Goal: Task Accomplishment & Management: Use online tool/utility

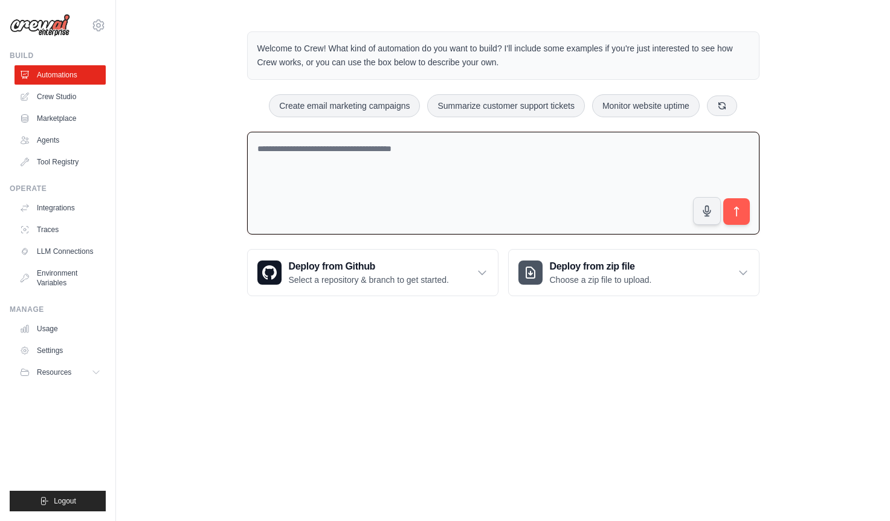
click at [362, 164] on textarea at bounding box center [503, 183] width 512 height 103
paste textarea "**********"
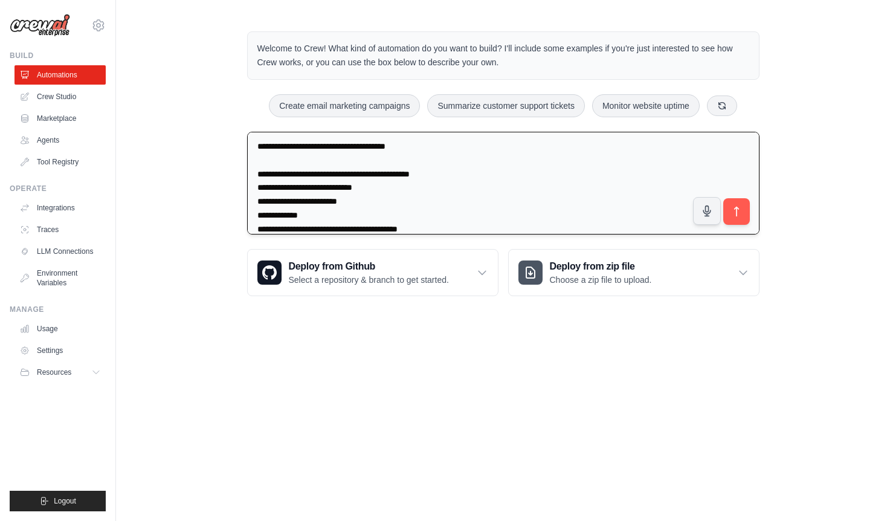
scroll to position [1751, 0]
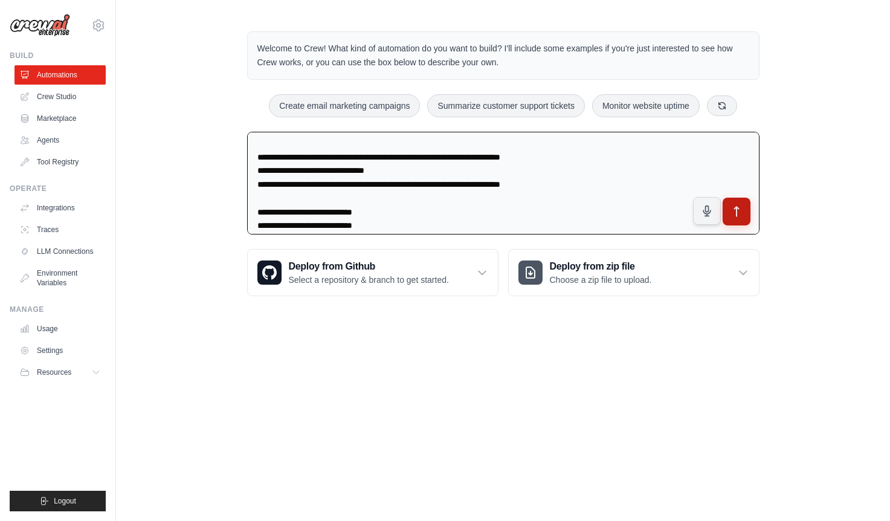
type textarea "**********"
click at [738, 215] on icon "submit" at bounding box center [736, 211] width 13 height 13
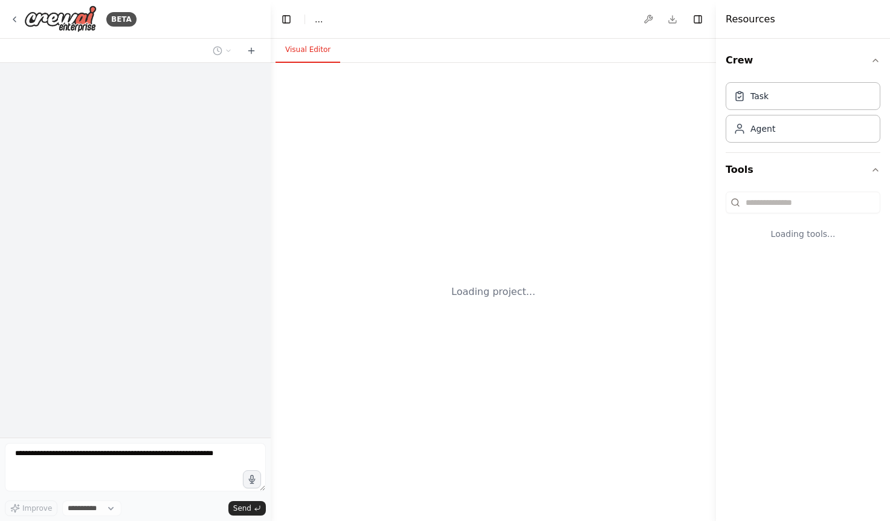
select select "****"
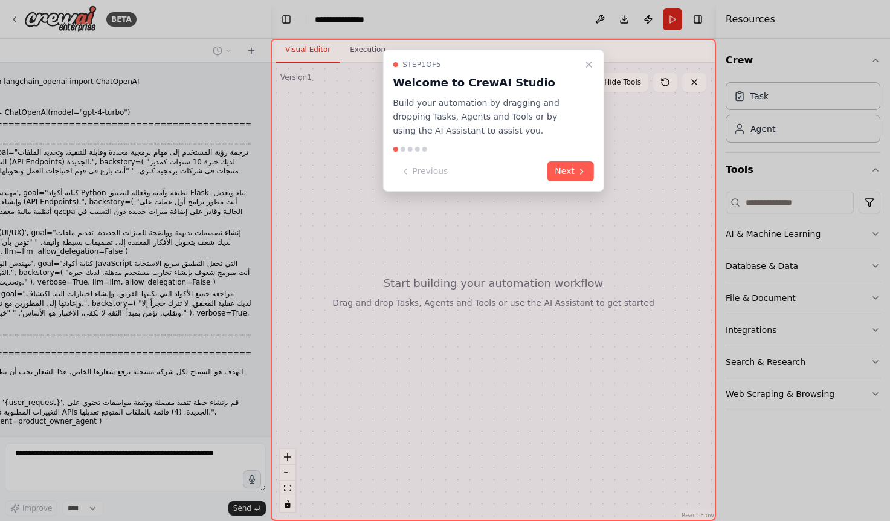
scroll to position [376, 0]
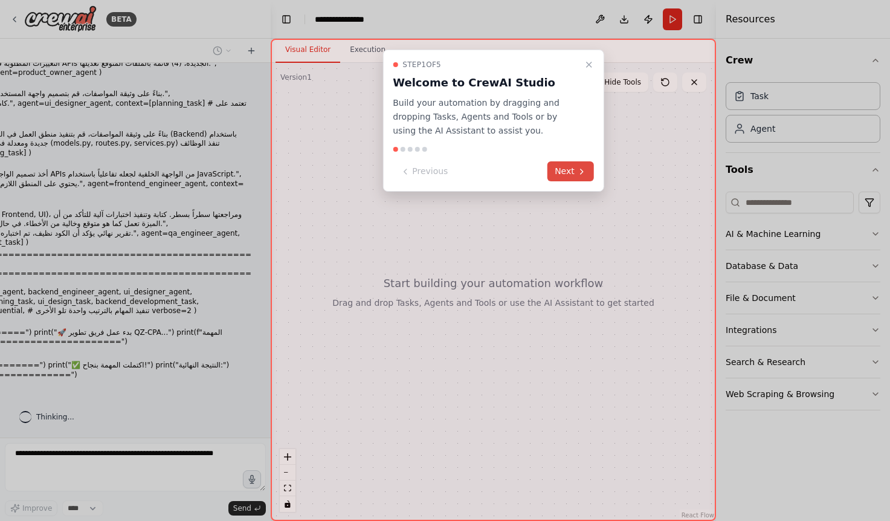
click at [565, 171] on button "Next" at bounding box center [570, 171] width 47 height 20
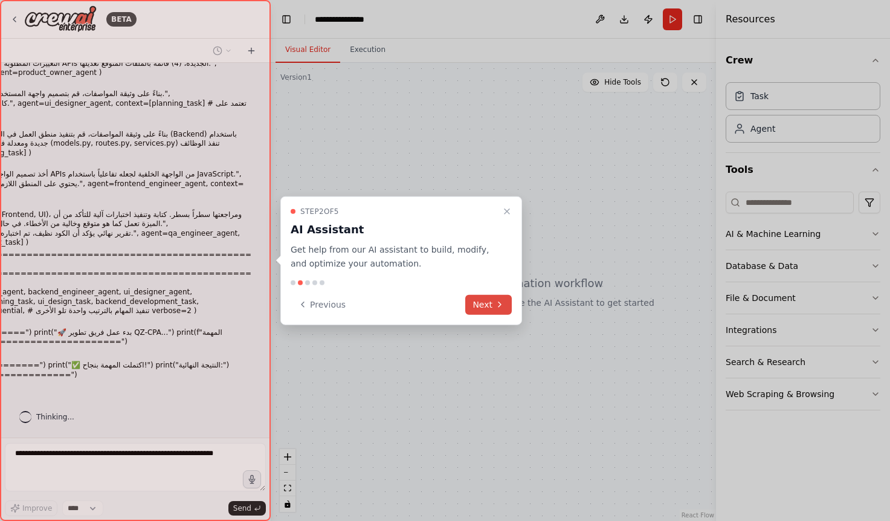
click at [494, 305] on button "Next" at bounding box center [488, 304] width 47 height 20
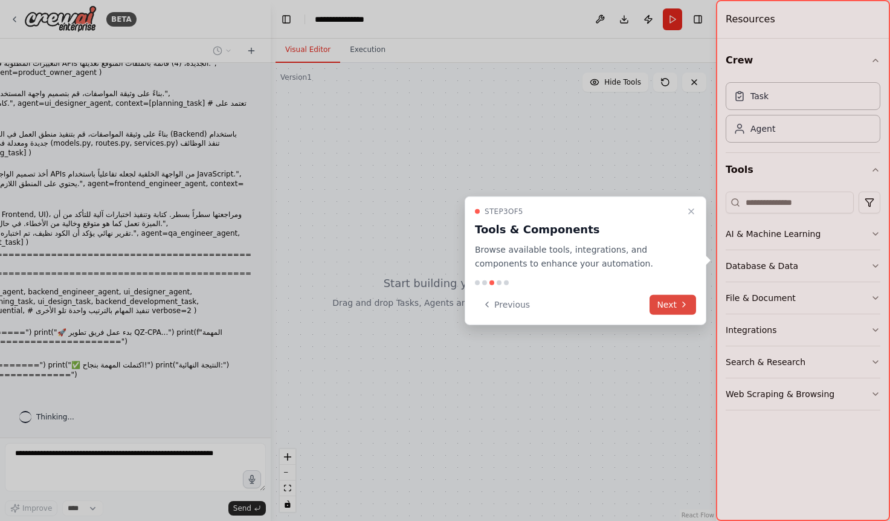
click at [667, 301] on button "Next" at bounding box center [672, 304] width 47 height 20
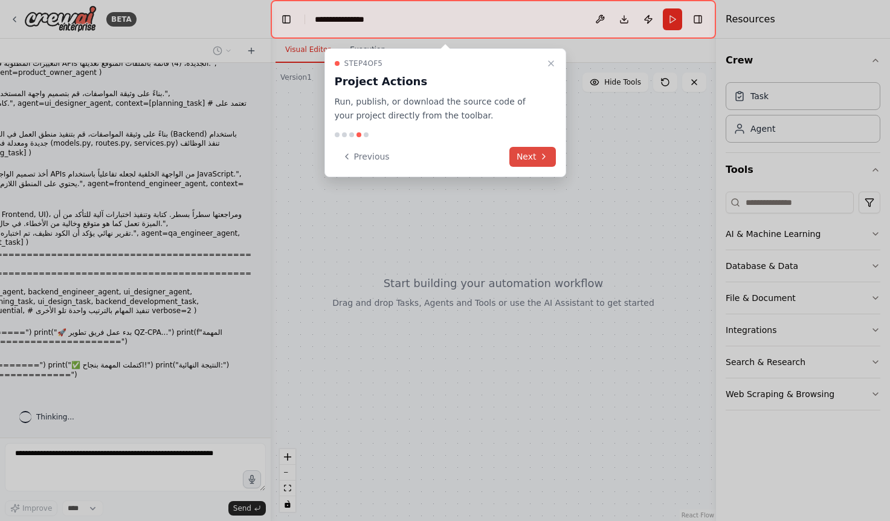
click at [539, 160] on icon at bounding box center [544, 157] width 10 height 10
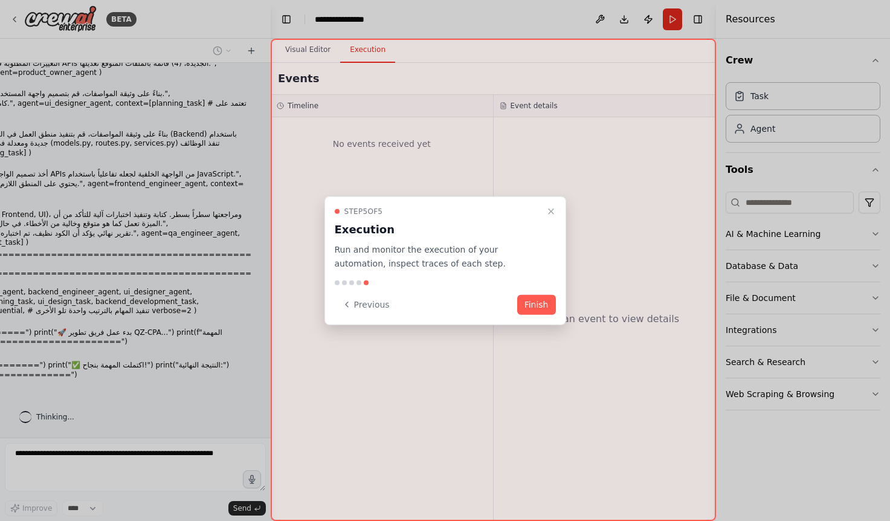
click at [535, 308] on button "Finish" at bounding box center [536, 304] width 39 height 20
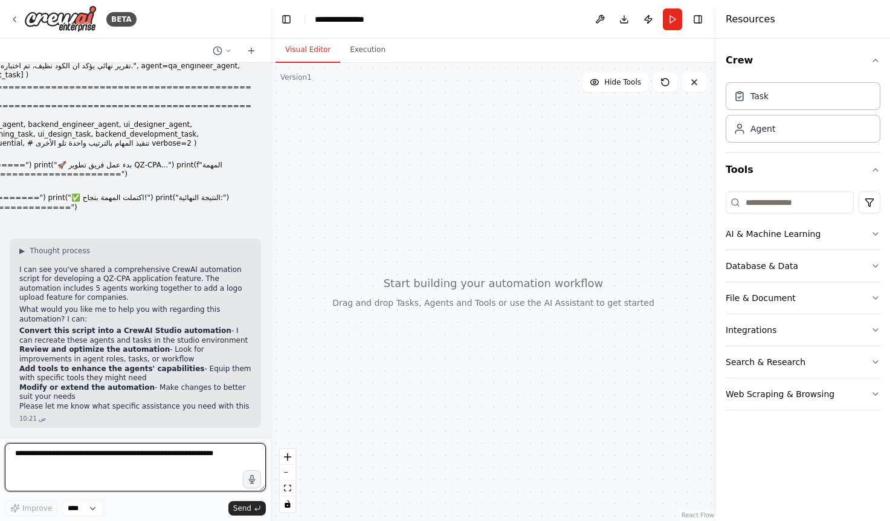
scroll to position [553, 0]
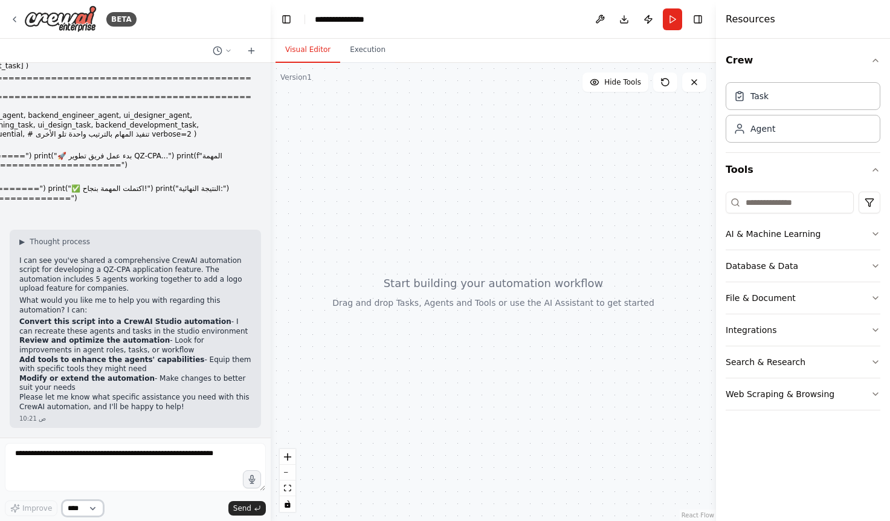
click at [89, 513] on select "****" at bounding box center [82, 508] width 41 height 16
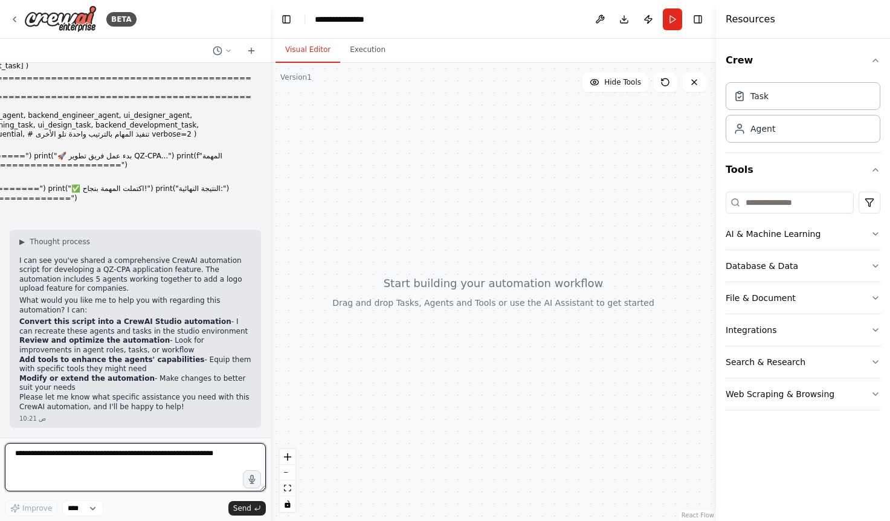
click at [109, 458] on textarea at bounding box center [135, 467] width 261 height 48
type textarea "*"
type textarea "**********"
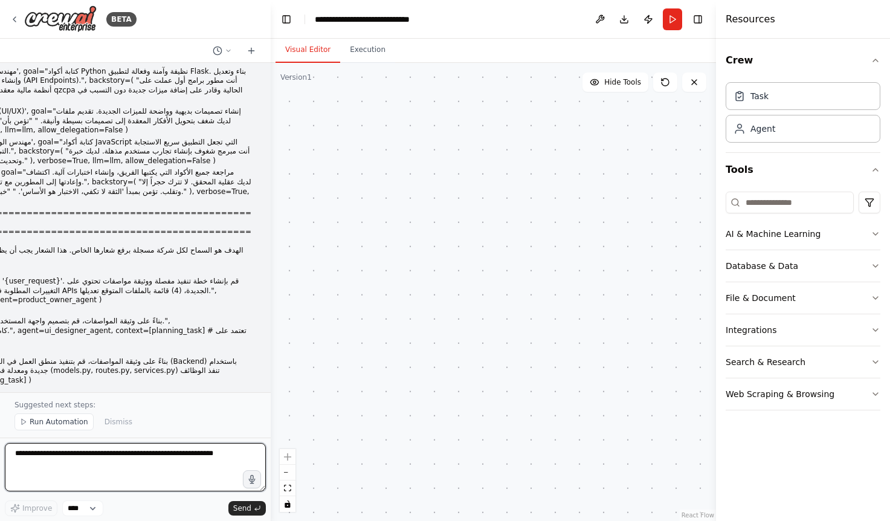
scroll to position [302, 0]
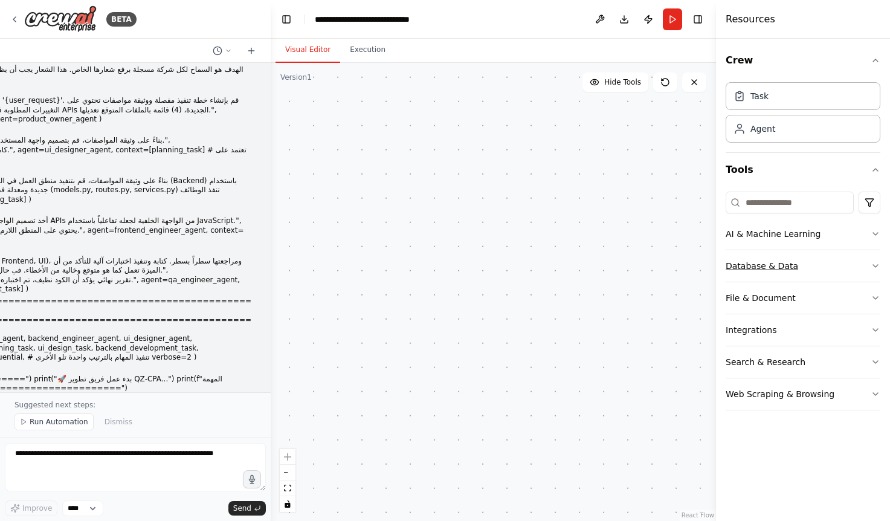
click at [874, 266] on icon "button" at bounding box center [876, 266] width 10 height 10
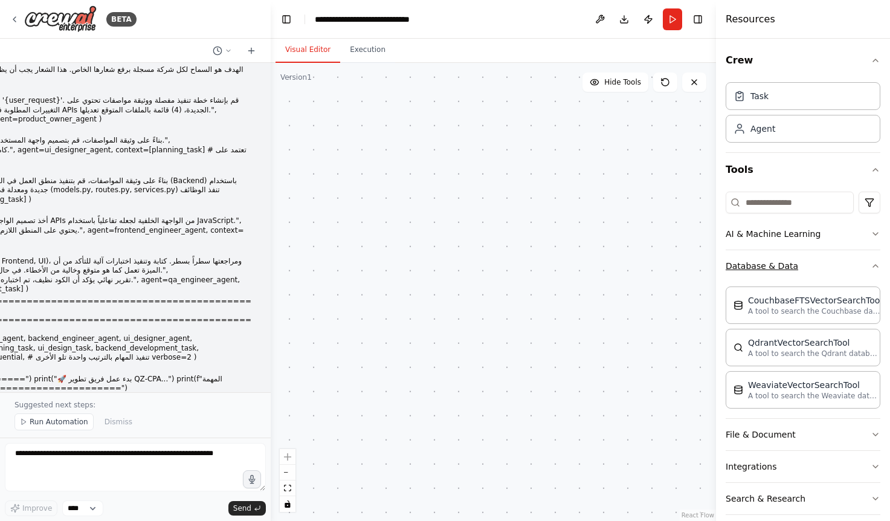
click at [871, 265] on icon "button" at bounding box center [876, 266] width 10 height 10
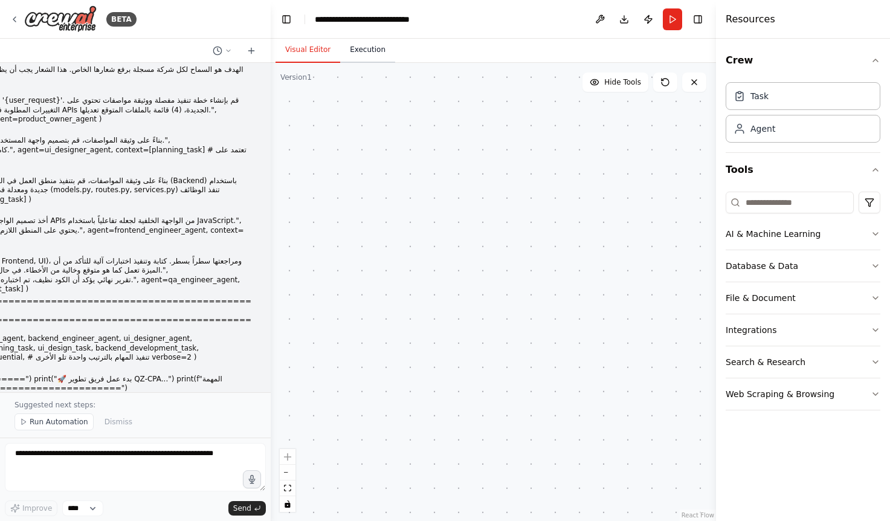
click at [350, 48] on button "Execution" at bounding box center [367, 49] width 55 height 25
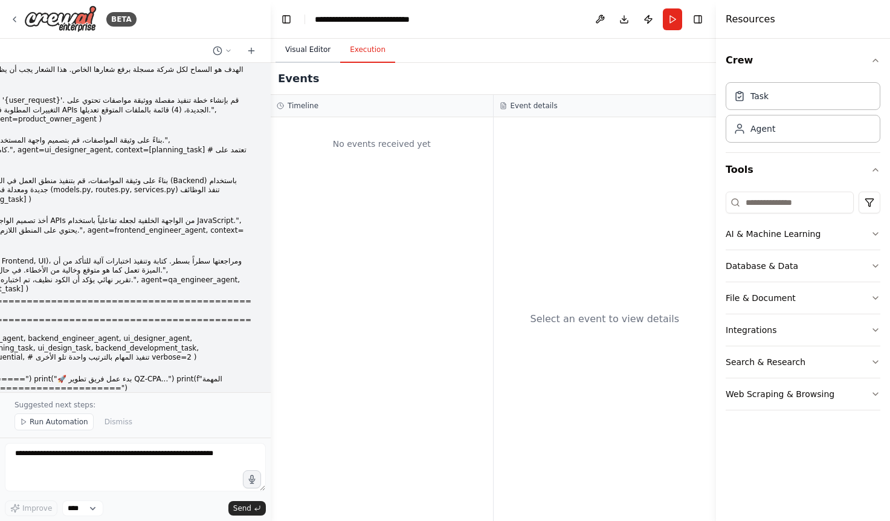
click at [310, 50] on button "Visual Editor" at bounding box center [307, 49] width 65 height 25
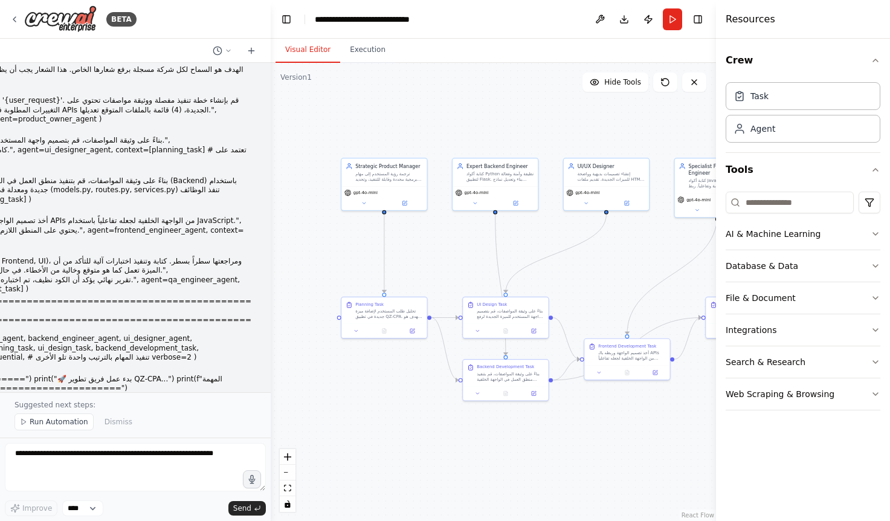
drag, startPoint x: 454, startPoint y: 420, endPoint x: 350, endPoint y: 413, distance: 104.2
click at [350, 413] on div ".deletable-edge-delete-btn { width: 20px; height: 20px; border: 0px solid #ffff…" at bounding box center [493, 292] width 445 height 458
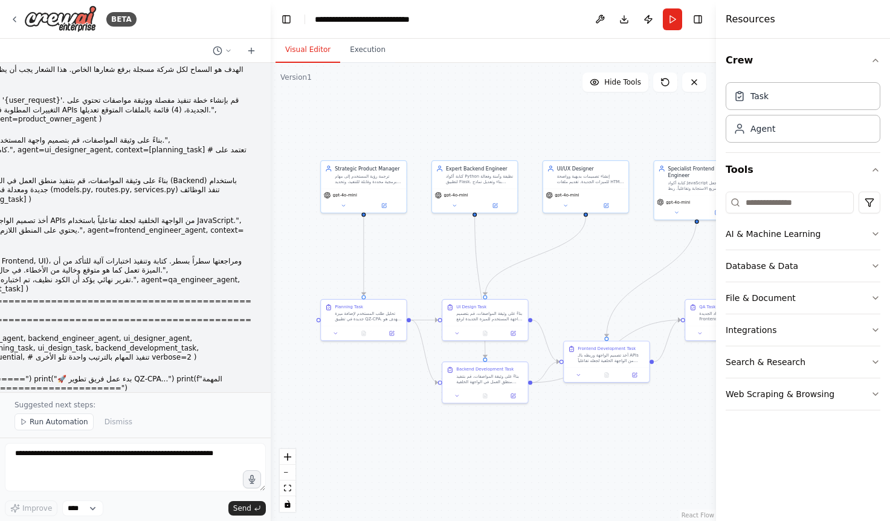
click at [585, 439] on div ".deletable-edge-delete-btn { width: 20px; height: 20px; border: 0px solid #ffff…" at bounding box center [493, 292] width 445 height 458
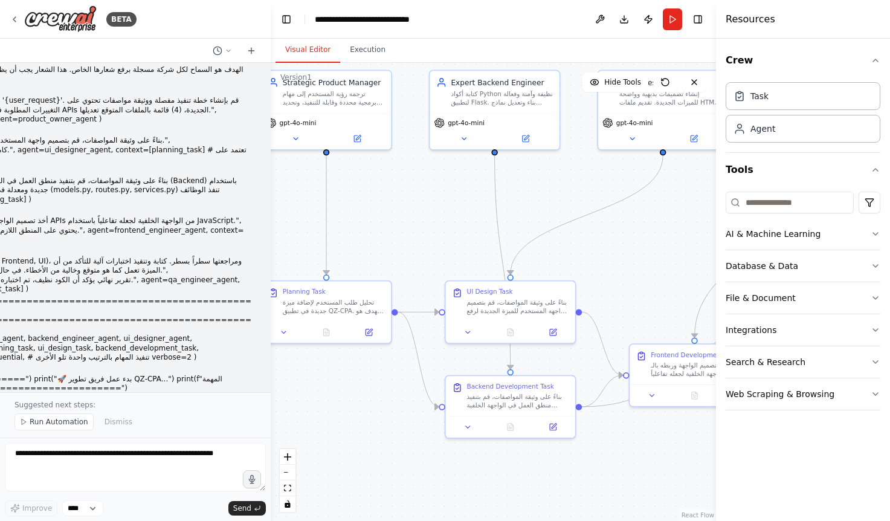
drag, startPoint x: 544, startPoint y: 419, endPoint x: 621, endPoint y: 468, distance: 91.0
click at [621, 468] on div ".deletable-edge-delete-btn { width: 20px; height: 20px; border: 0px solid #ffff…" at bounding box center [493, 292] width 445 height 458
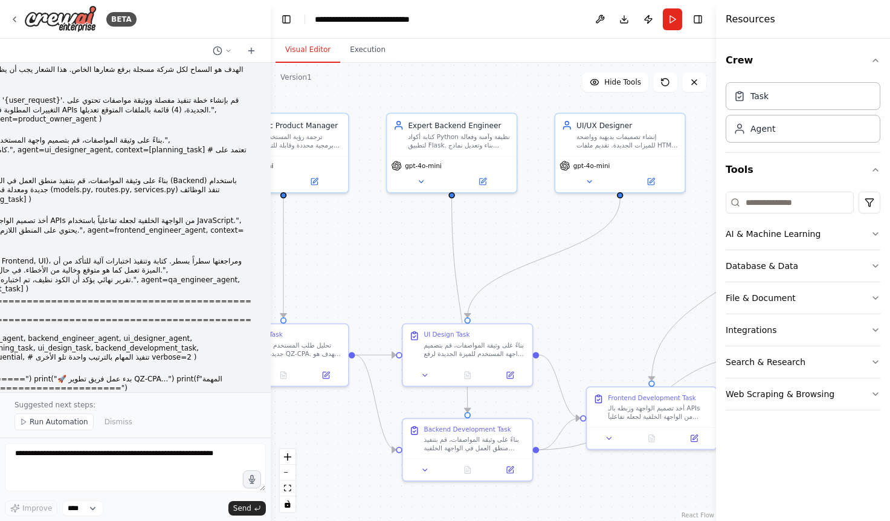
drag, startPoint x: 392, startPoint y: 417, endPoint x: 349, endPoint y: 460, distance: 60.7
click at [349, 460] on div ".deletable-edge-delete-btn { width: 20px; height: 20px; border: 0px solid #ffff…" at bounding box center [493, 292] width 445 height 458
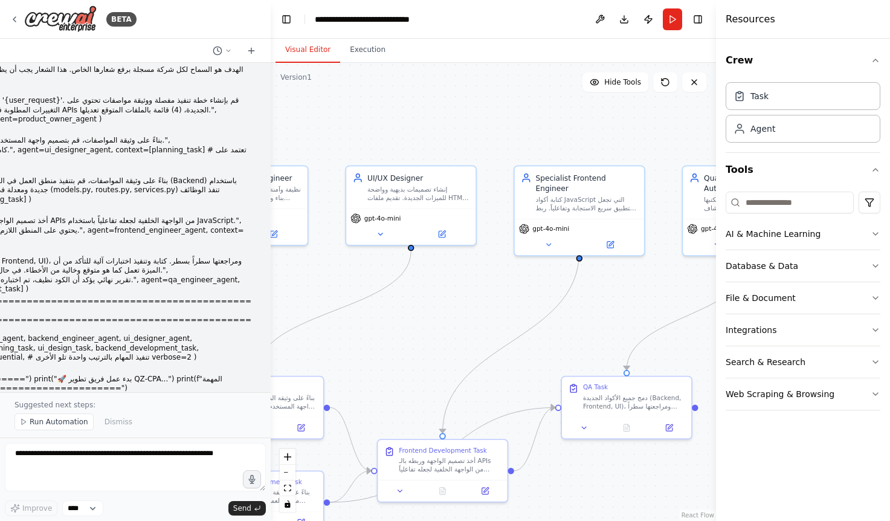
drag, startPoint x: 627, startPoint y: 289, endPoint x: 417, endPoint y: 341, distance: 216.1
click at [417, 341] on div ".deletable-edge-delete-btn { width: 20px; height: 20px; border: 0px solid #ffff…" at bounding box center [493, 292] width 445 height 458
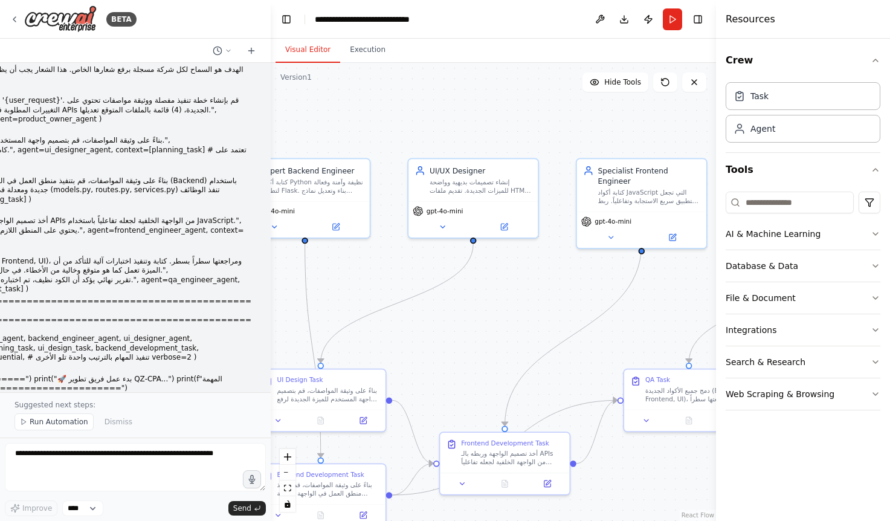
drag, startPoint x: 558, startPoint y: 314, endPoint x: 620, endPoint y: 306, distance: 63.2
click at [620, 306] on div ".deletable-edge-delete-btn { width: 20px; height: 20px; border: 0px solid #ffff…" at bounding box center [493, 292] width 445 height 458
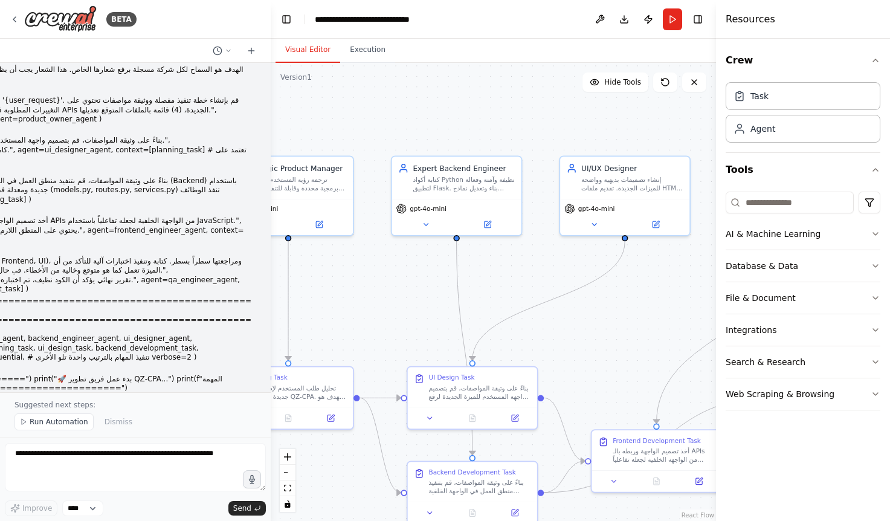
drag, startPoint x: 456, startPoint y: 291, endPoint x: 621, endPoint y: 291, distance: 164.9
click at [621, 291] on div ".deletable-edge-delete-btn { width: 20px; height: 20px; border: 0px solid #ffff…" at bounding box center [493, 292] width 445 height 458
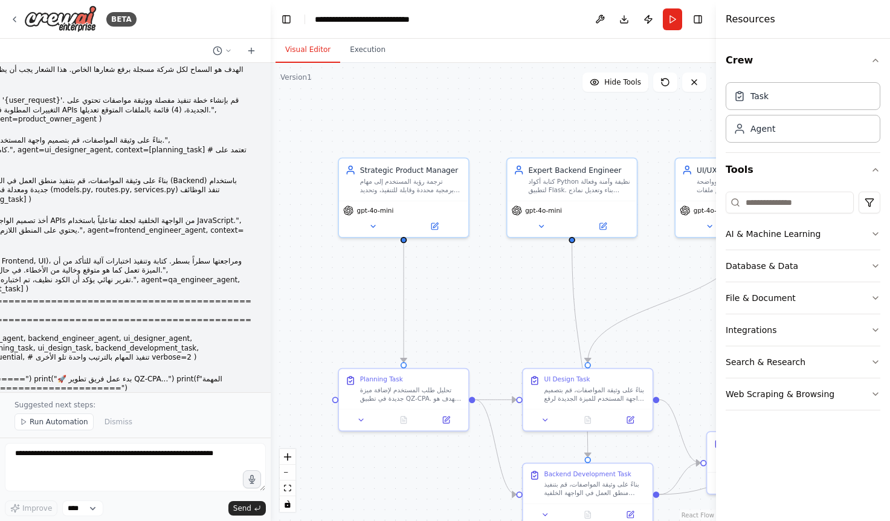
drag, startPoint x: 401, startPoint y: 274, endPoint x: 529, endPoint y: 274, distance: 127.5
click at [529, 274] on div ".deletable-edge-delete-btn { width: 20px; height: 20px; border: 0px solid #ffff…" at bounding box center [493, 292] width 445 height 458
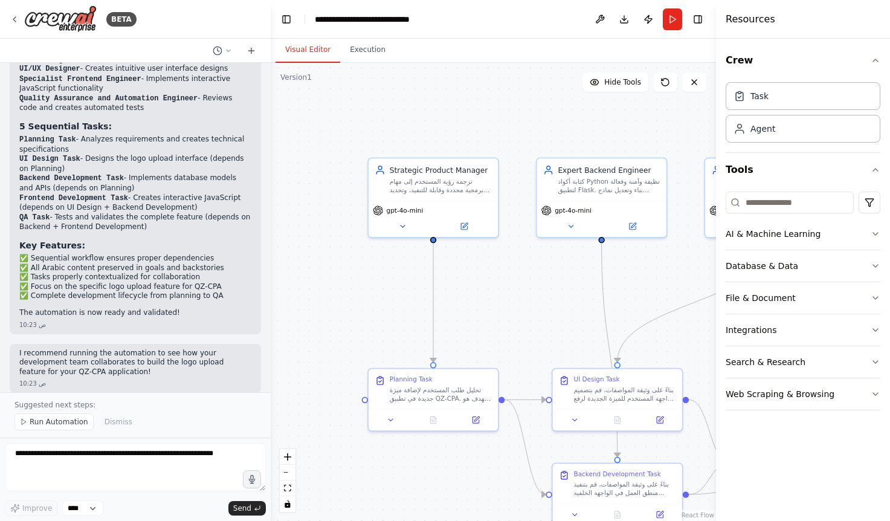
scroll to position [2197, 0]
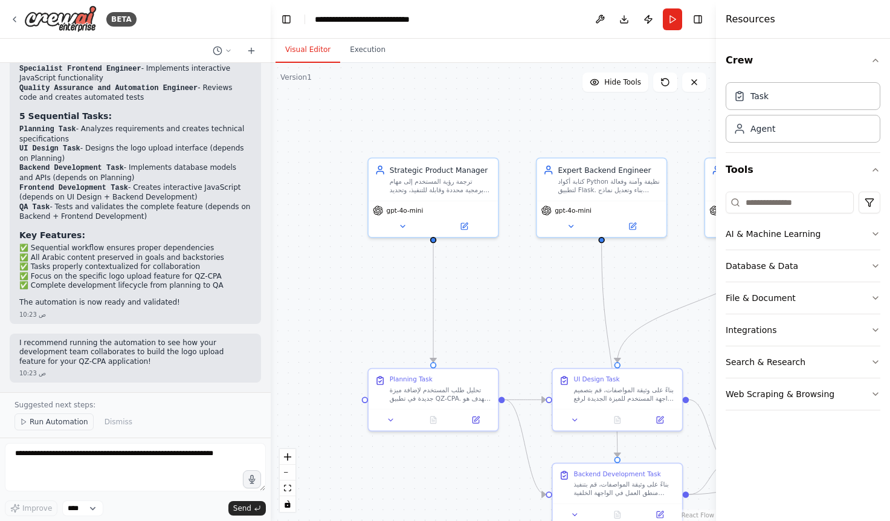
click at [42, 423] on span "Run Automation" at bounding box center [59, 422] width 59 height 10
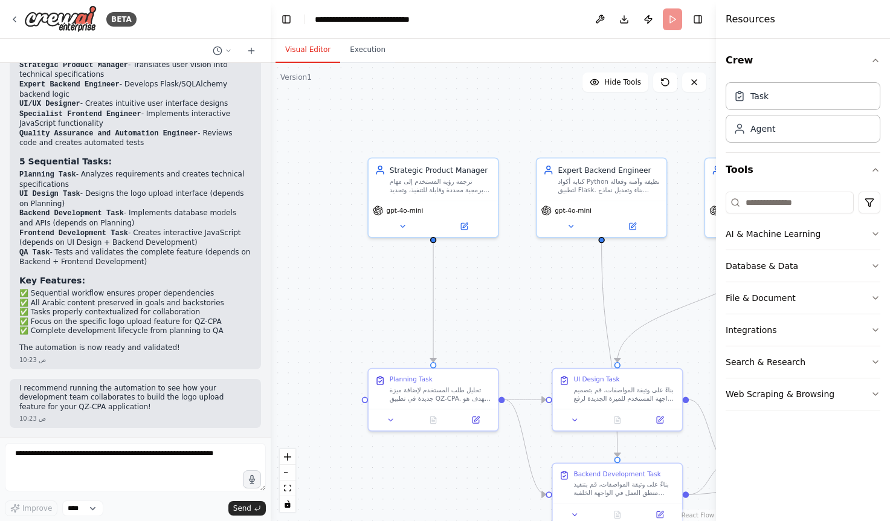
scroll to position [2151, 0]
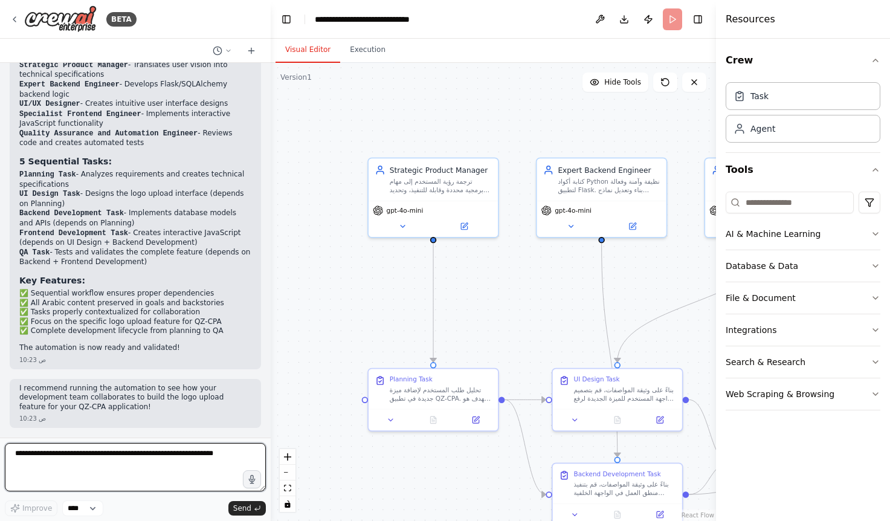
click at [101, 459] on textarea at bounding box center [135, 467] width 261 height 48
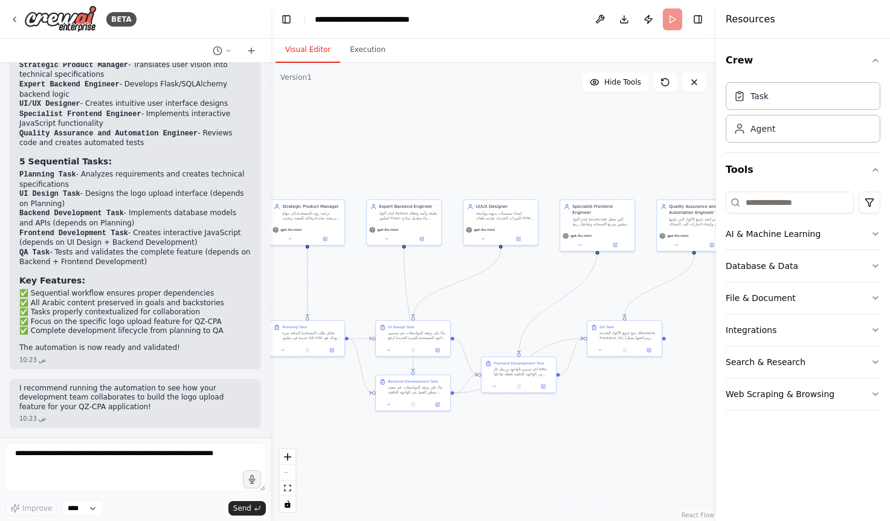
drag, startPoint x: 591, startPoint y: 486, endPoint x: 420, endPoint y: 462, distance: 173.2
click at [420, 462] on div ".deletable-edge-delete-btn { width: 20px; height: 20px; border: 0px solid #ffff…" at bounding box center [493, 292] width 445 height 458
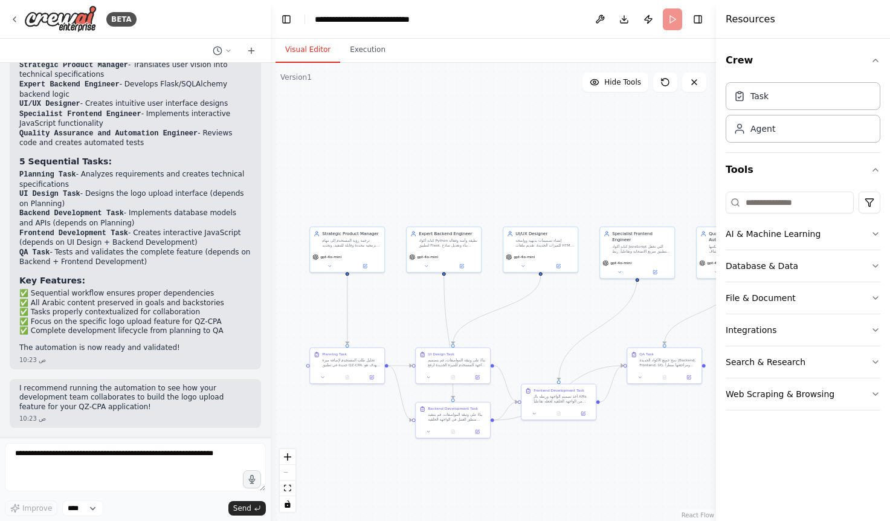
drag, startPoint x: 515, startPoint y: 452, endPoint x: 622, endPoint y: 468, distance: 108.0
click at [622, 468] on div ".deletable-edge-delete-btn { width: 20px; height: 20px; border: 0px solid #ffff…" at bounding box center [493, 292] width 445 height 458
click at [866, 297] on button "File & Document" at bounding box center [803, 297] width 155 height 31
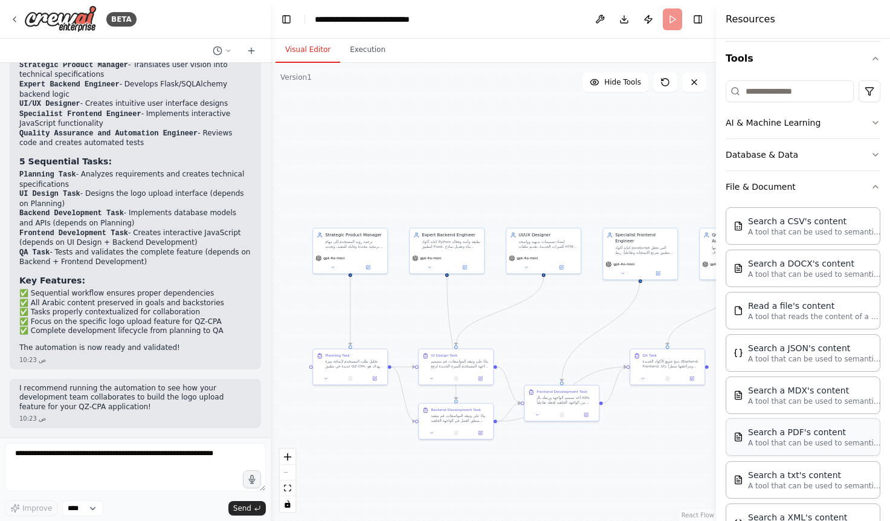
scroll to position [60, 0]
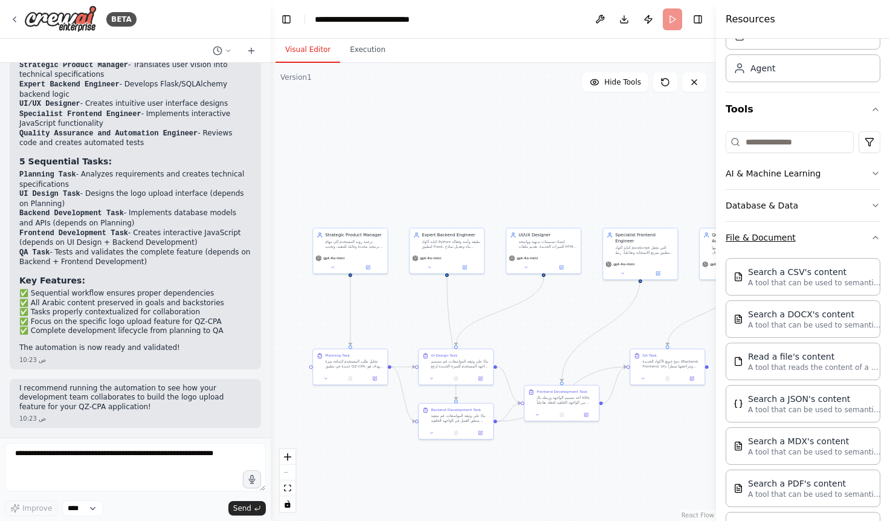
click at [871, 236] on icon "button" at bounding box center [876, 238] width 10 height 10
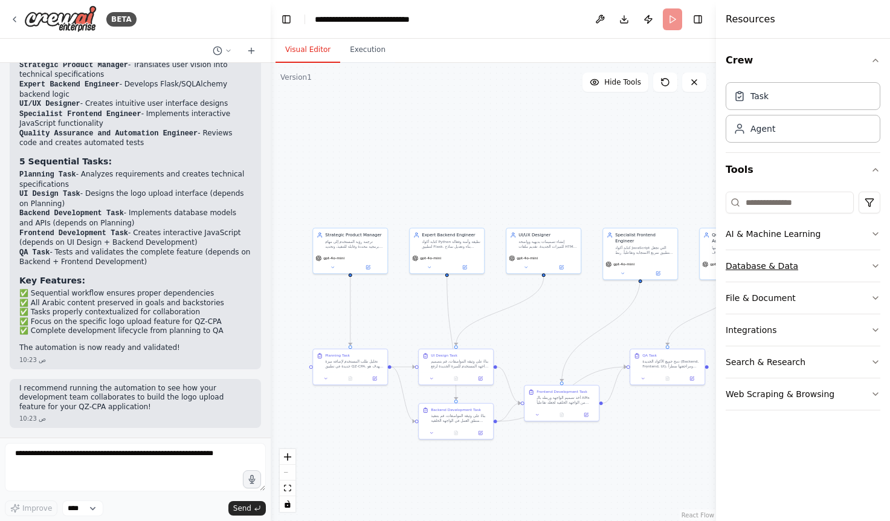
click at [839, 271] on button "Database & Data" at bounding box center [803, 265] width 155 height 31
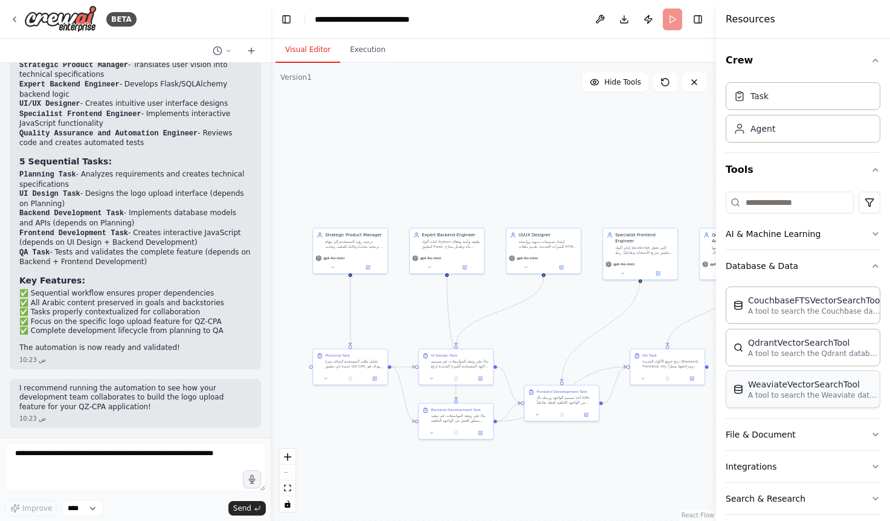
click at [787, 396] on p "A tool to search the Weaviate database for relevant information on internal doc…" at bounding box center [814, 395] width 133 height 10
click at [654, 482] on div at bounding box center [652, 475] width 74 height 37
click at [682, 448] on button at bounding box center [680, 444] width 16 height 16
click at [681, 440] on icon at bounding box center [679, 443] width 7 height 7
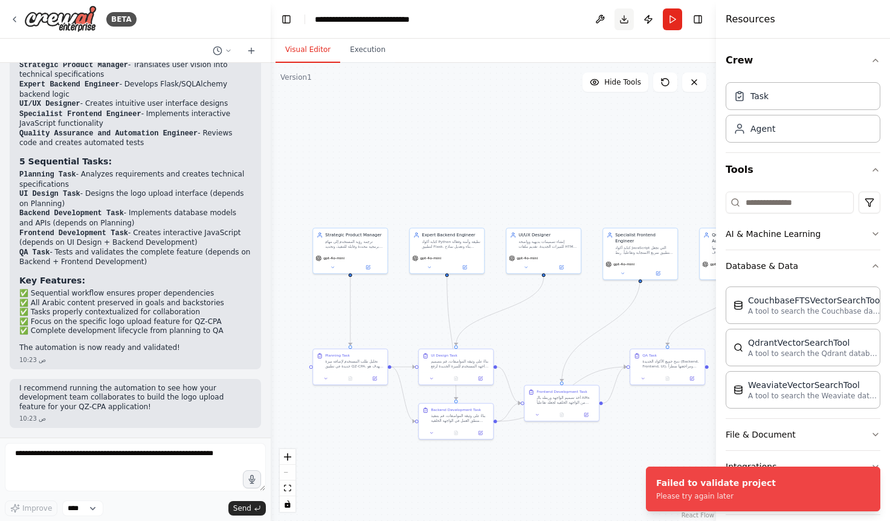
click at [625, 17] on button "Download" at bounding box center [623, 19] width 19 height 22
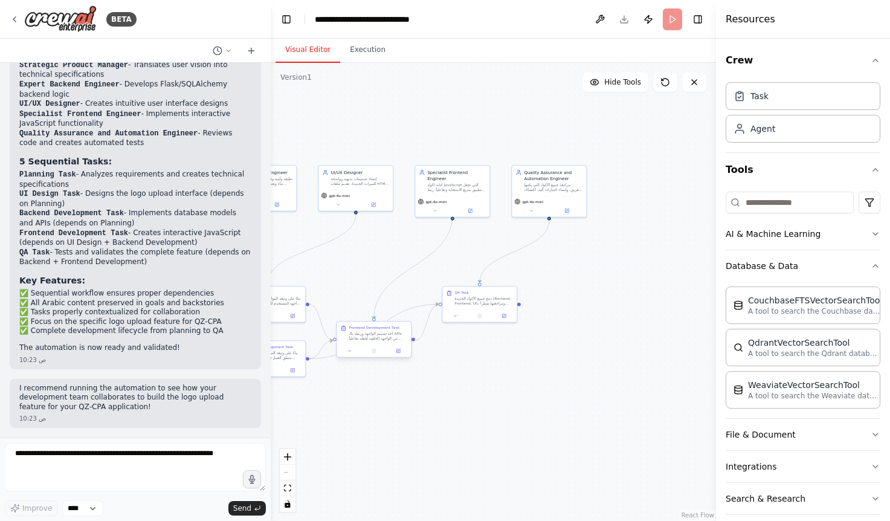
drag, startPoint x: 568, startPoint y: 172, endPoint x: 405, endPoint y: 328, distance: 226.5
click at [386, 108] on div ".deletable-edge-delete-btn { width: 20px; height: 20px; border: 0px solid #ffff…" at bounding box center [493, 292] width 445 height 458
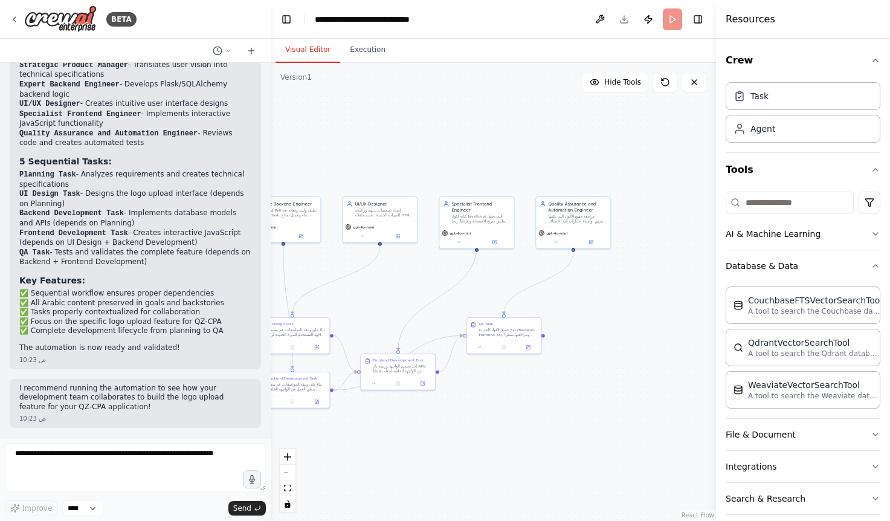
drag, startPoint x: 655, startPoint y: 141, endPoint x: 681, endPoint y: 179, distance: 45.7
click at [681, 179] on div ".deletable-edge-delete-btn { width: 20px; height: 20px; border: 0px solid #ffff…" at bounding box center [493, 292] width 445 height 458
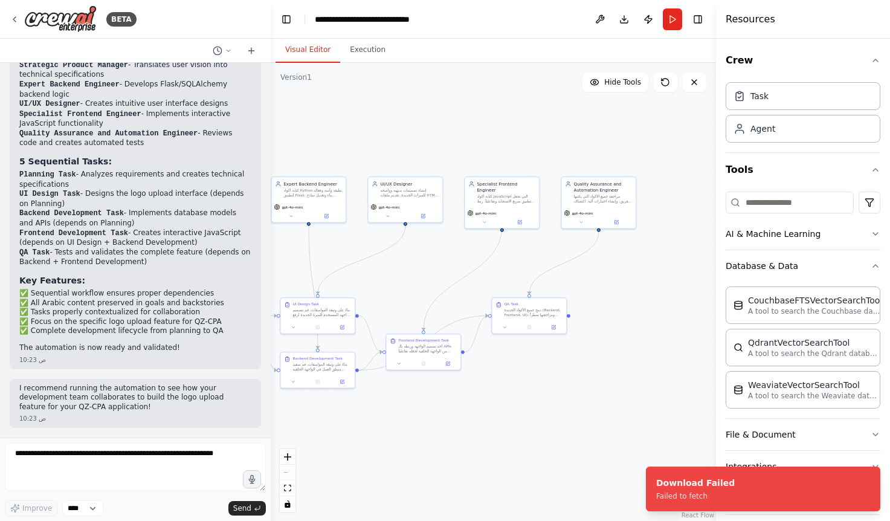
drag, startPoint x: 633, startPoint y: 159, endPoint x: 658, endPoint y: 132, distance: 37.2
click at [658, 132] on div ".deletable-edge-delete-btn { width: 20px; height: 20px; border: 0px solid #ffff…" at bounding box center [493, 292] width 445 height 458
click at [622, 19] on button "Download" at bounding box center [623, 19] width 19 height 22
click at [667, 86] on icon at bounding box center [665, 82] width 10 height 10
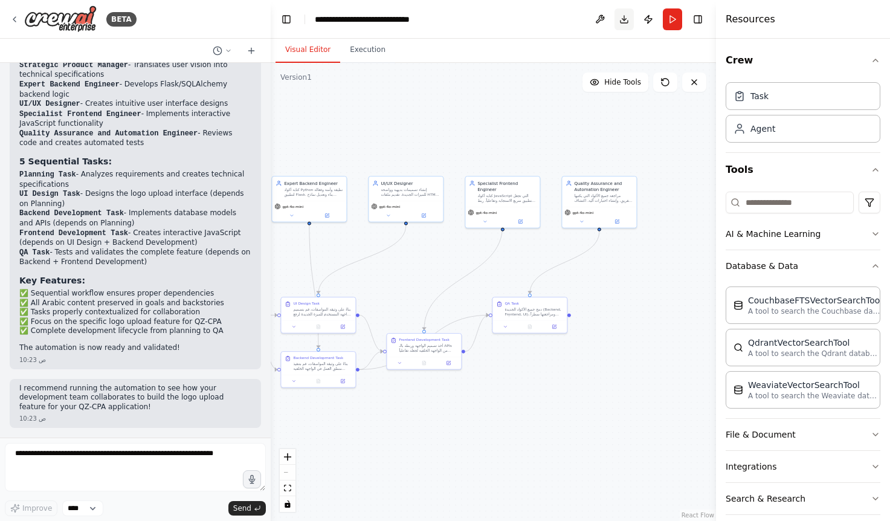
click at [627, 22] on button "Download" at bounding box center [623, 19] width 19 height 22
